Goal: Task Accomplishment & Management: Use online tool/utility

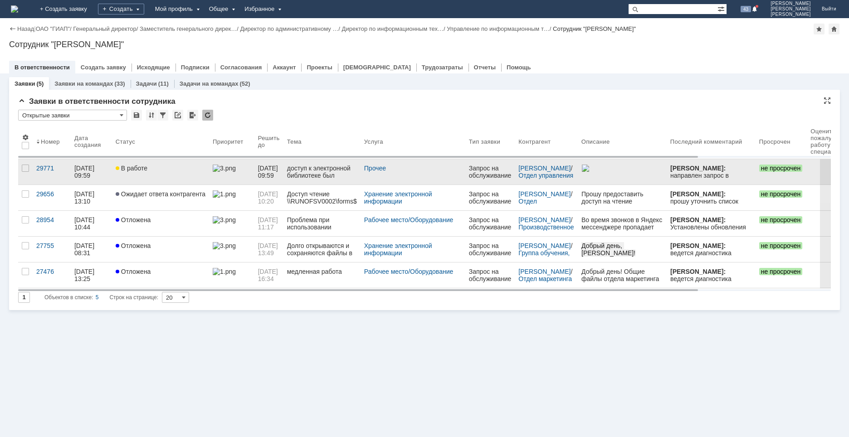
click at [151, 170] on div "В работе" at bounding box center [161, 168] width 90 height 7
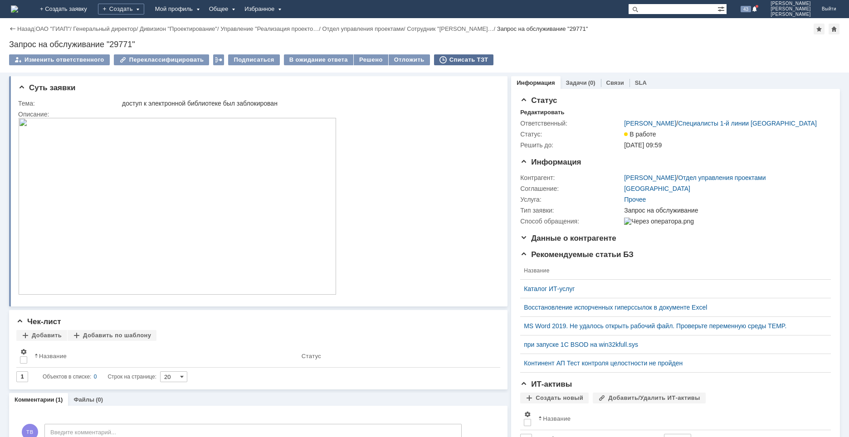
click at [450, 61] on div "Списать ТЗТ" at bounding box center [464, 59] width 60 height 11
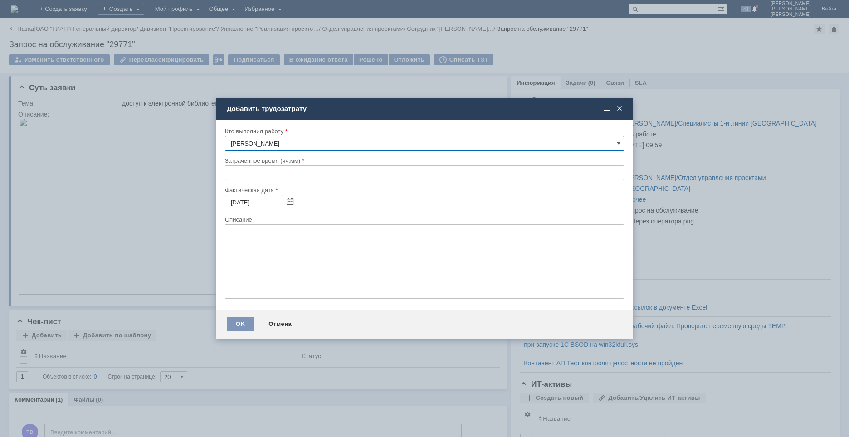
click at [229, 174] on input "text" at bounding box center [424, 173] width 399 height 15
type input "01:00"
click at [275, 243] on textarea at bounding box center [424, 262] width 399 height 74
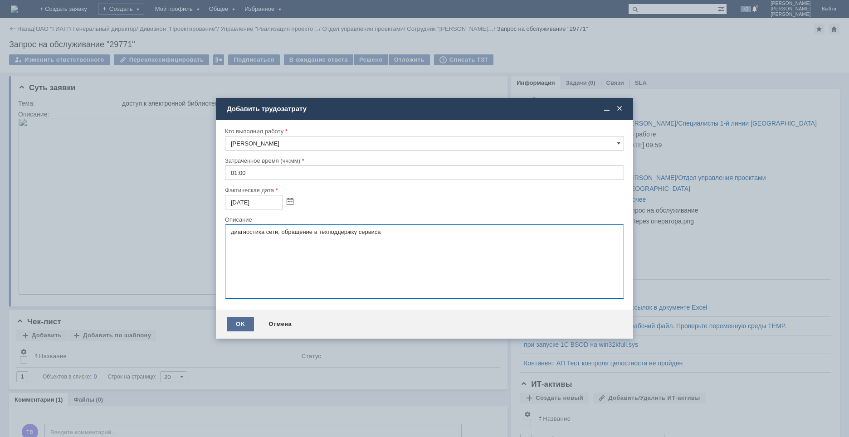
type textarea "диагностика сети, обращение в техподдержку сервиса"
click at [242, 324] on div "OK" at bounding box center [240, 324] width 27 height 15
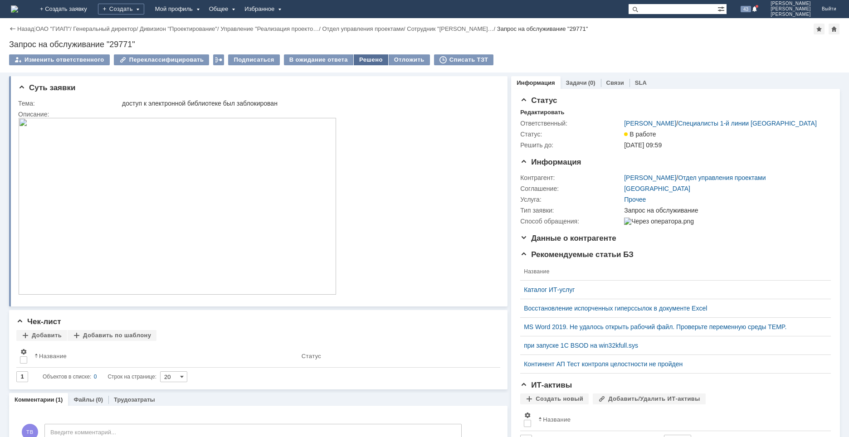
click at [358, 59] on div "Решено" at bounding box center [371, 59] width 34 height 11
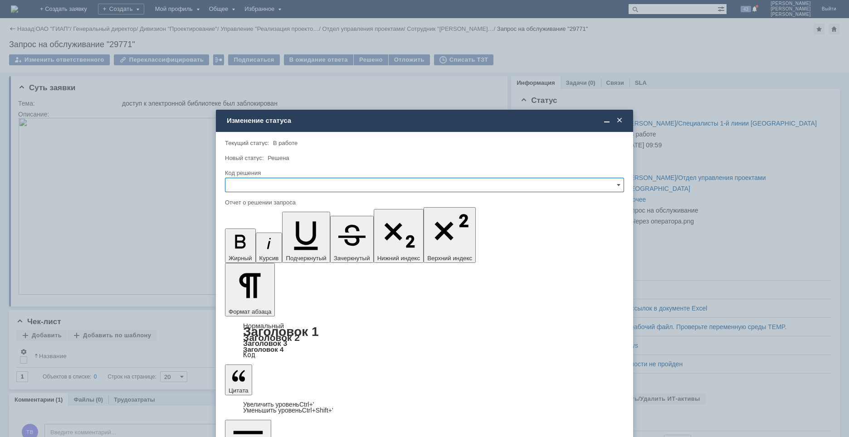
click at [302, 186] on input "text" at bounding box center [424, 185] width 399 height 15
click at [266, 244] on span "Решено" at bounding box center [425, 246] width 388 height 7
type input "Решено"
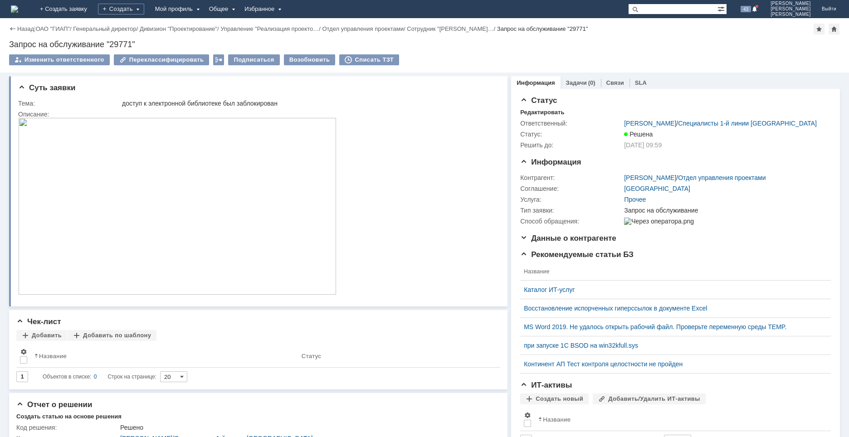
click at [18, 8] on img at bounding box center [14, 8] width 7 height 7
